Goal: Transaction & Acquisition: Purchase product/service

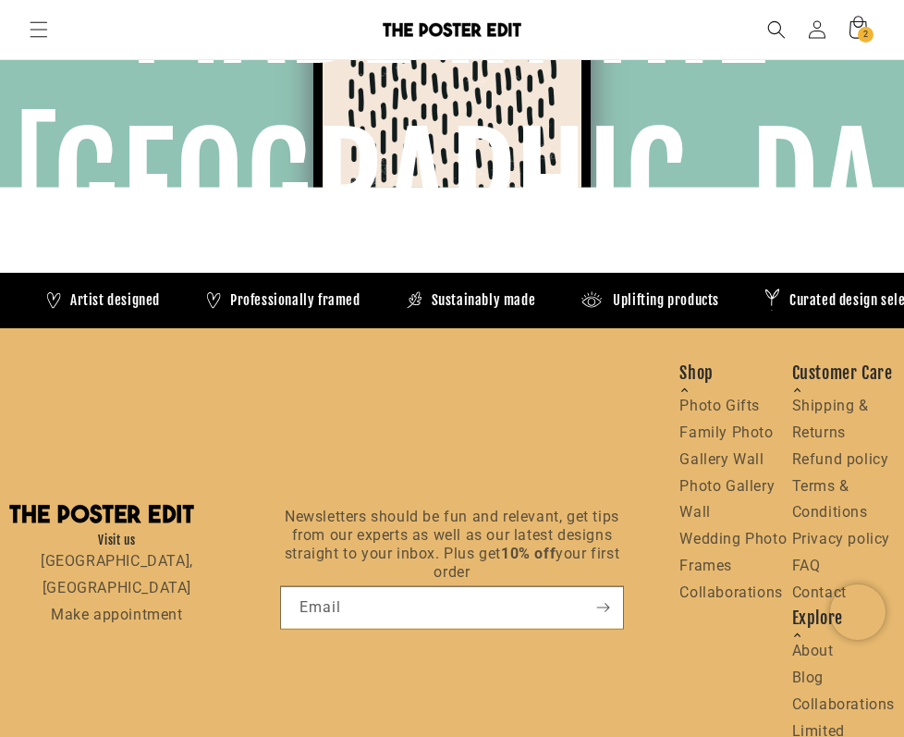
scroll to position [3991, 0]
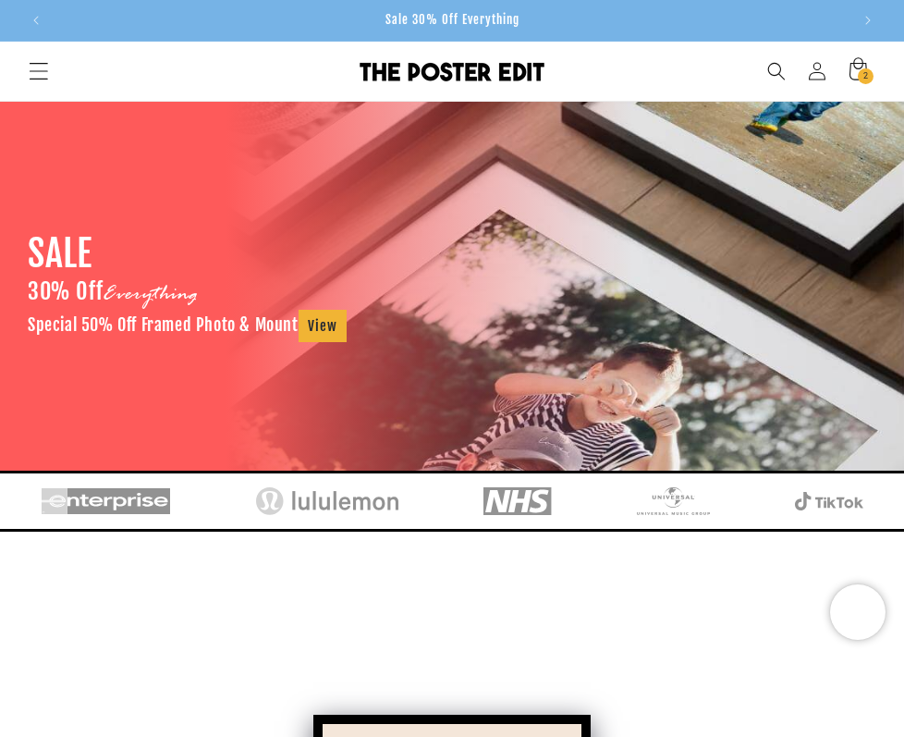
click at [43, 70] on icon "Menu" at bounding box center [38, 70] width 19 height 19
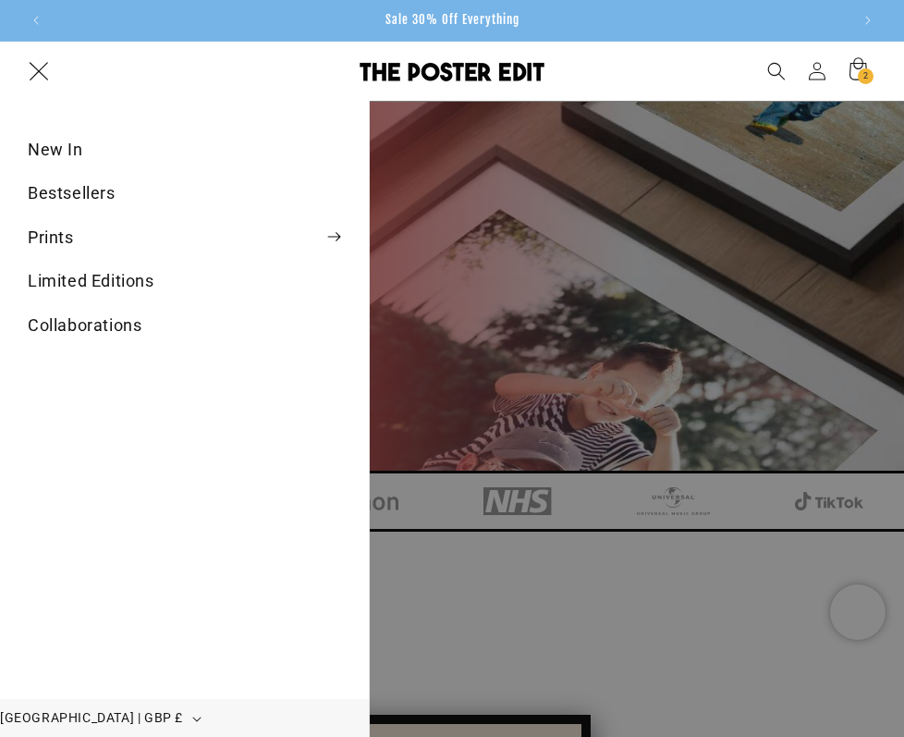
click at [33, 67] on icon "Menu" at bounding box center [39, 71] width 18 height 18
